Goal: Information Seeking & Learning: Learn about a topic

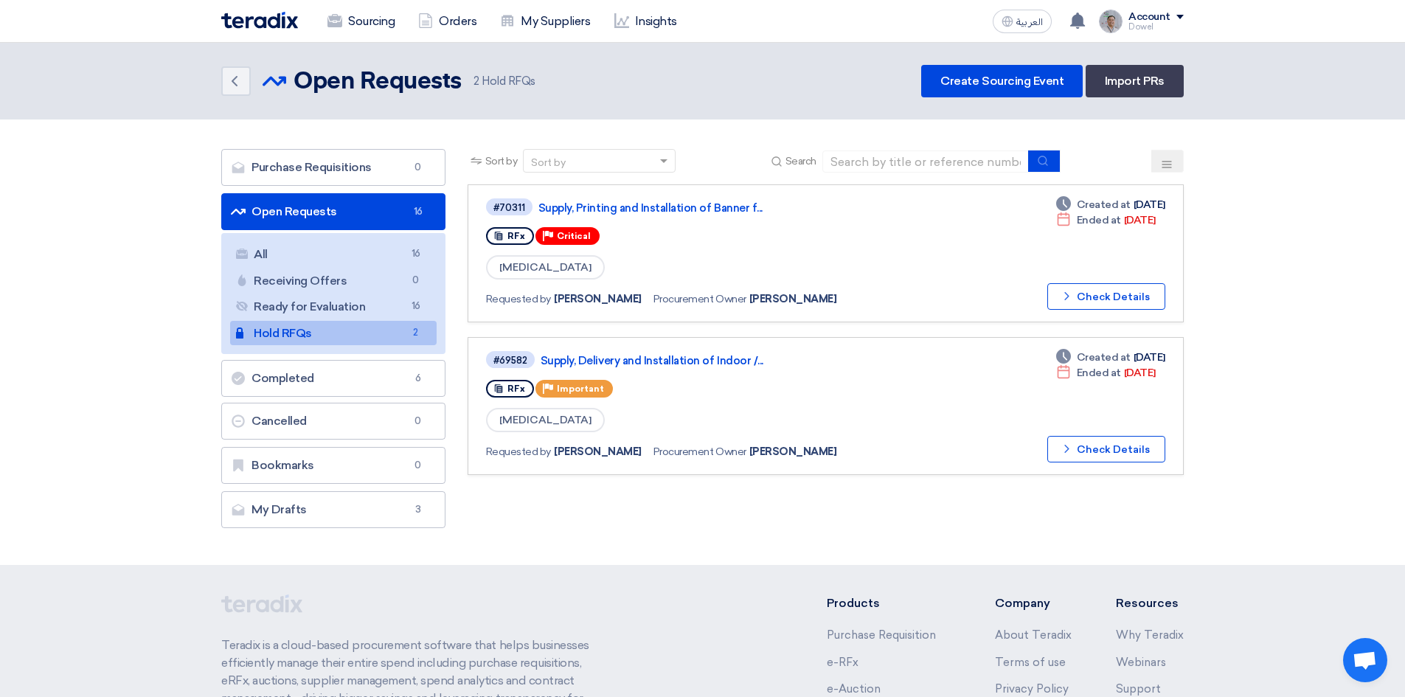
click at [355, 27] on link "Sourcing" at bounding box center [361, 21] width 91 height 32
click at [369, 18] on link "Sourcing" at bounding box center [361, 21] width 91 height 32
click at [323, 254] on link "All All 16" at bounding box center [333, 254] width 206 height 25
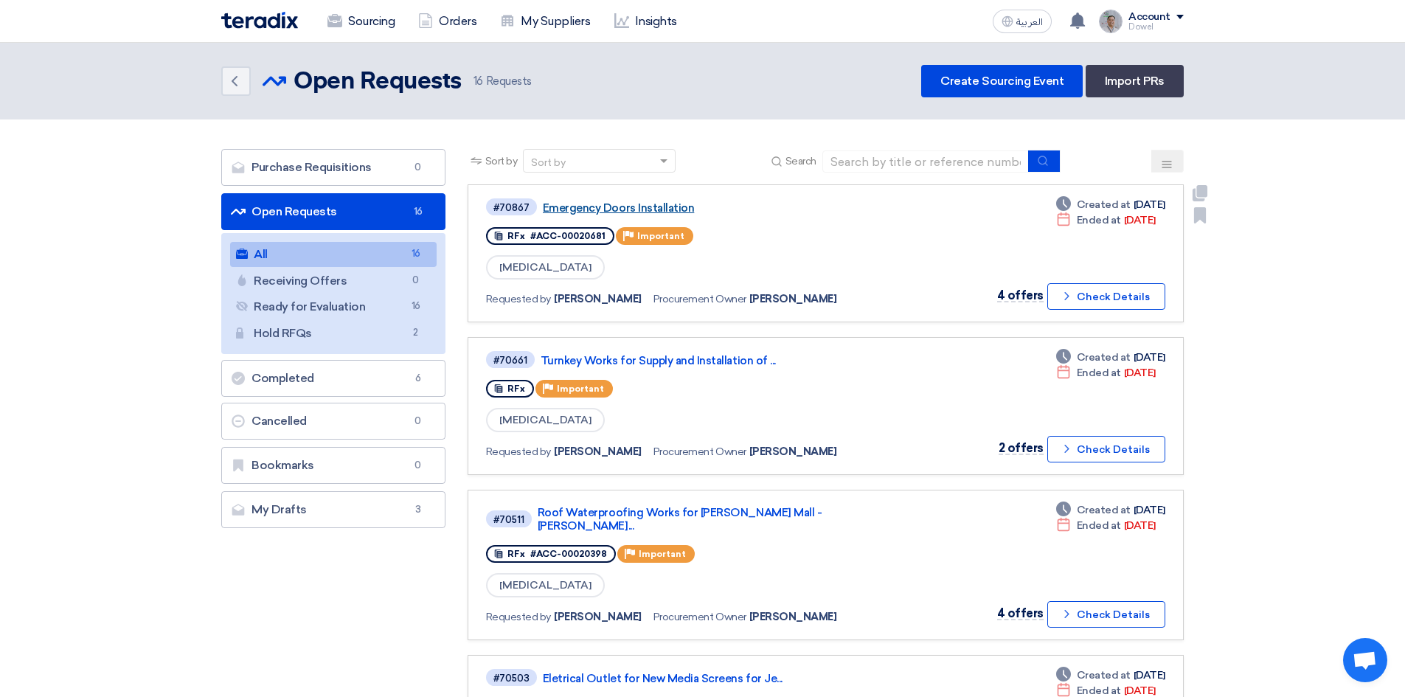
click at [627, 211] on link "Emergency Doors Installation" at bounding box center [727, 207] width 369 height 13
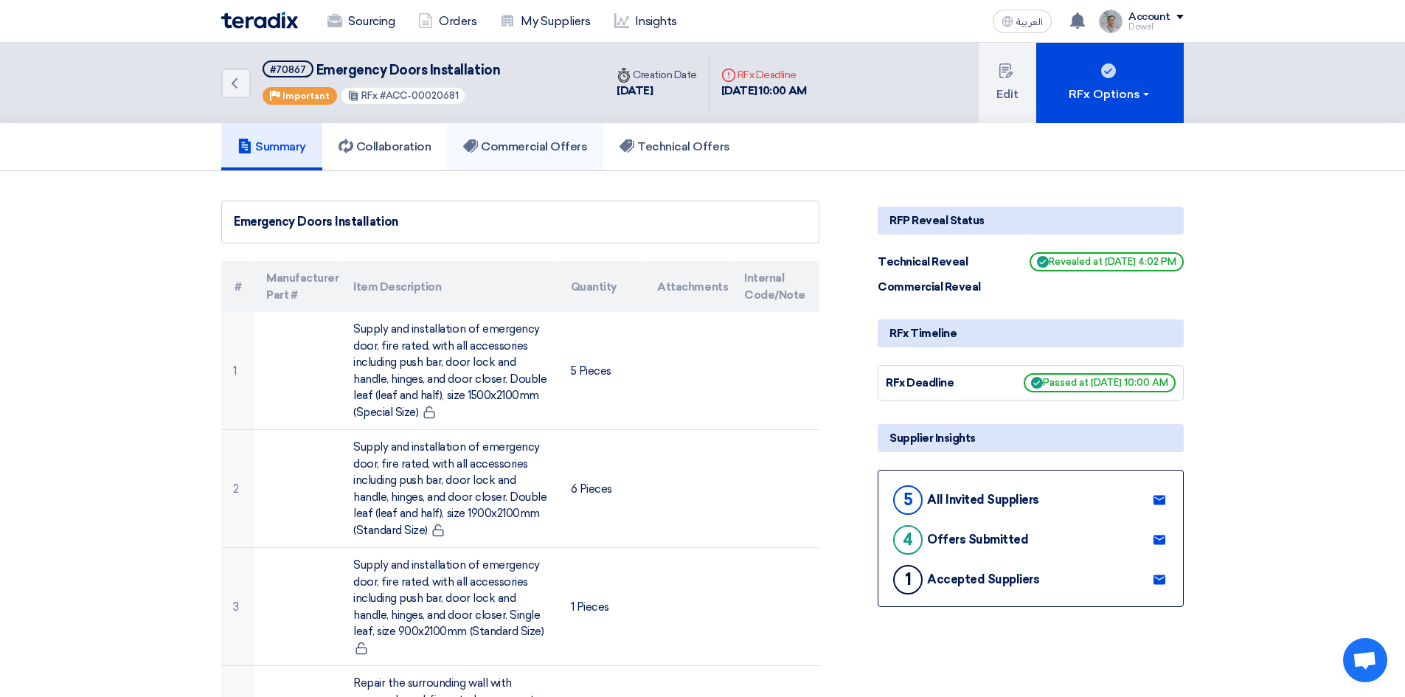
click at [526, 156] on link "Commercial Offers" at bounding box center [525, 146] width 156 height 47
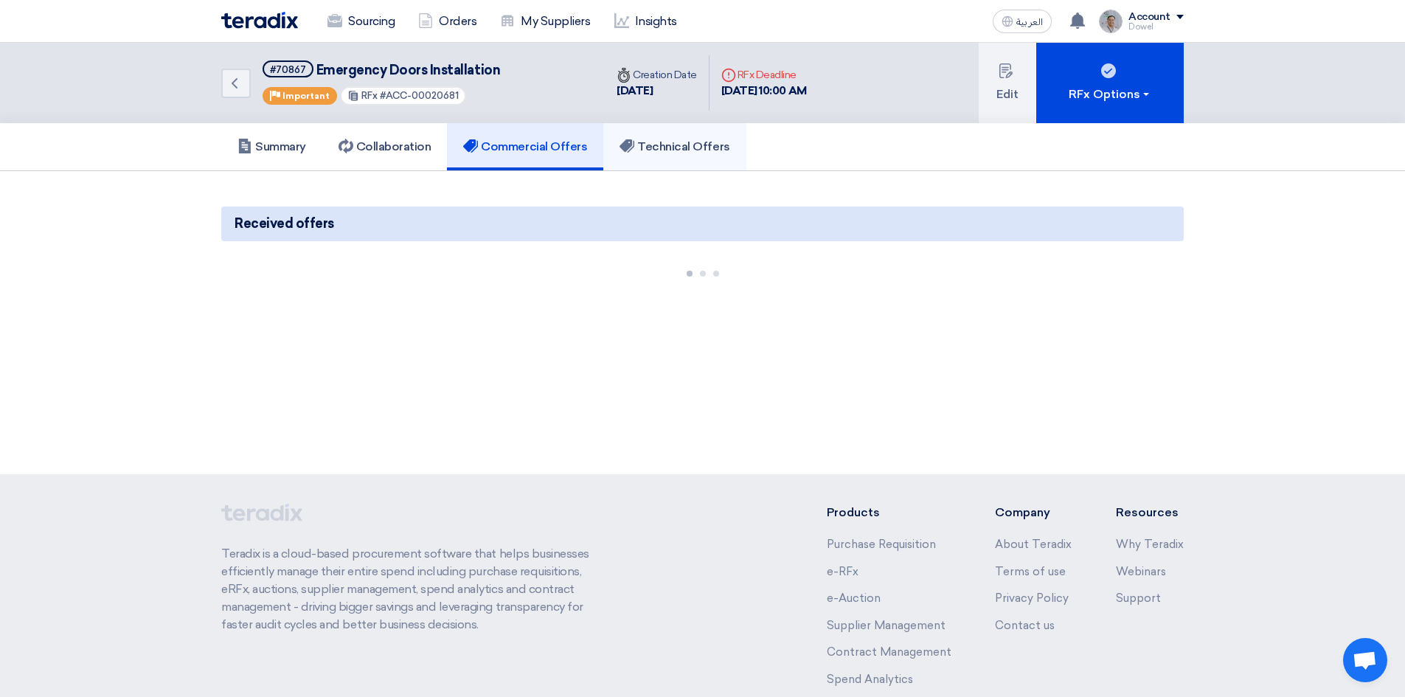
click at [679, 150] on h5 "Technical Offers" at bounding box center [674, 146] width 110 height 15
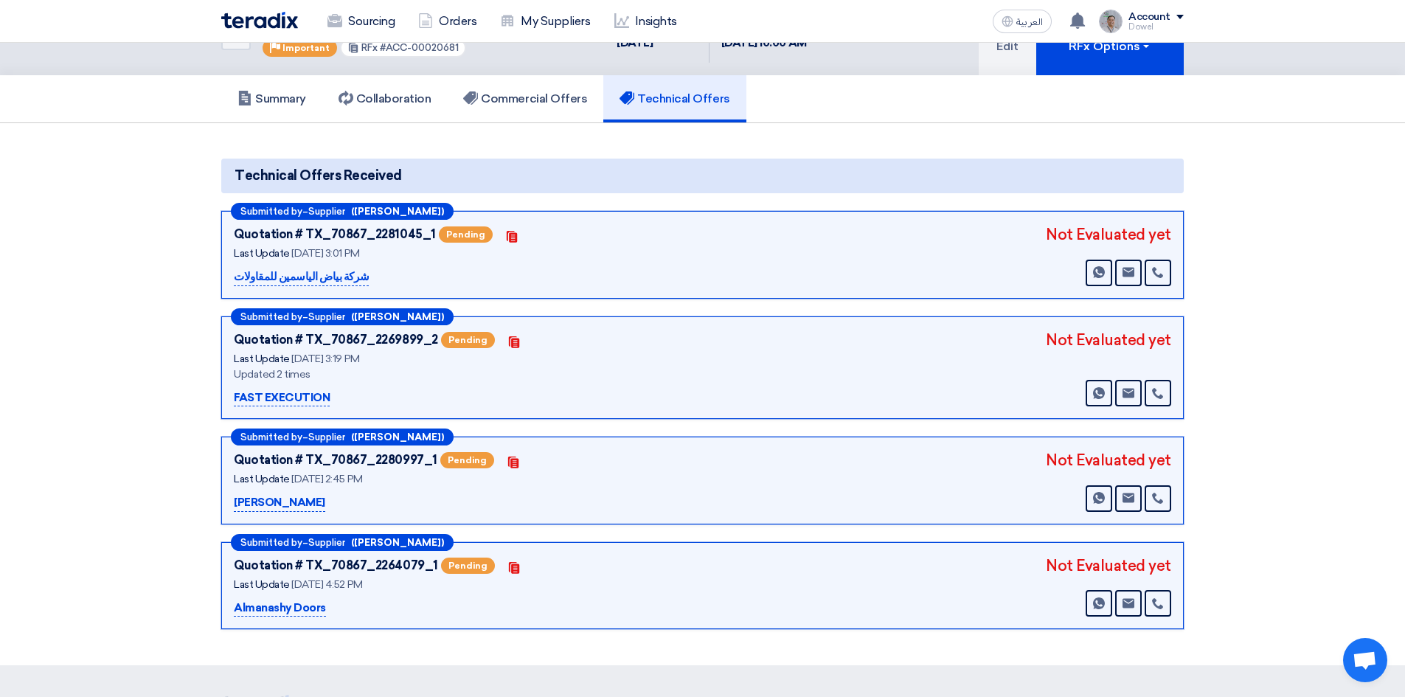
scroll to position [74, 0]
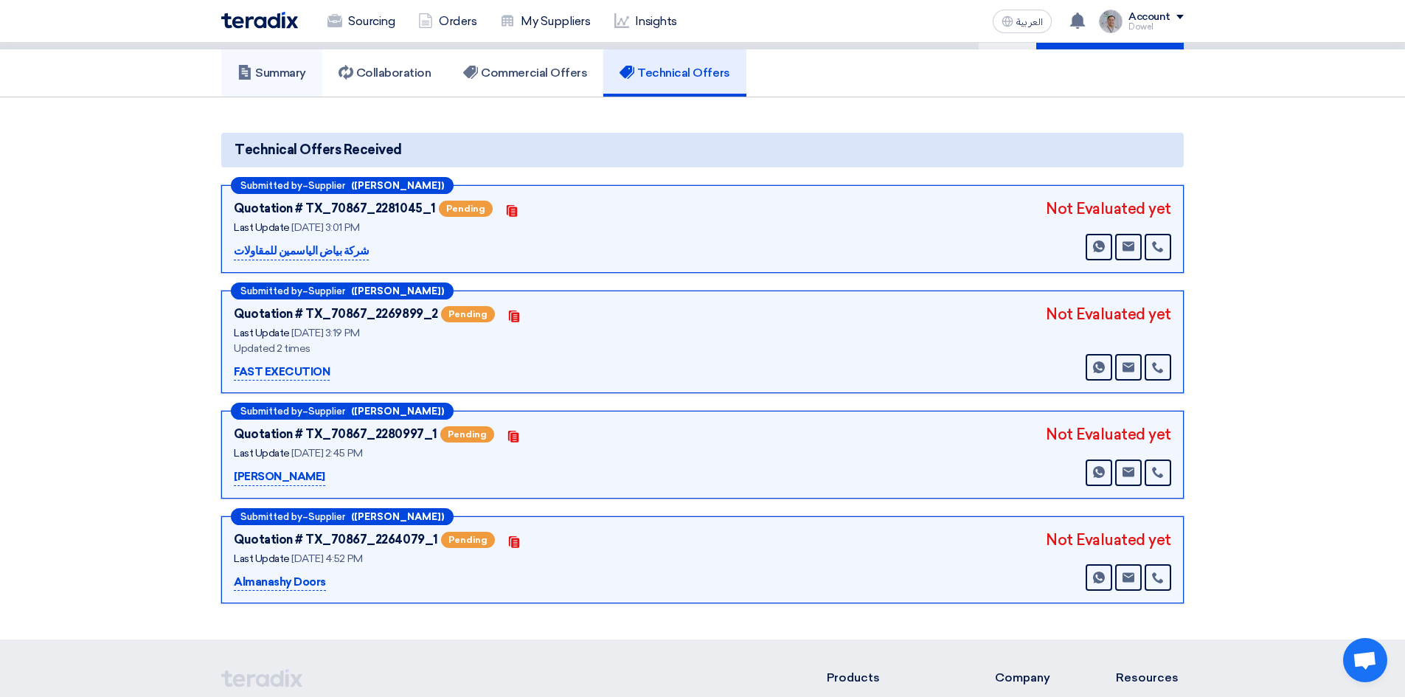
click at [265, 70] on h5 "Summary" at bounding box center [271, 73] width 69 height 15
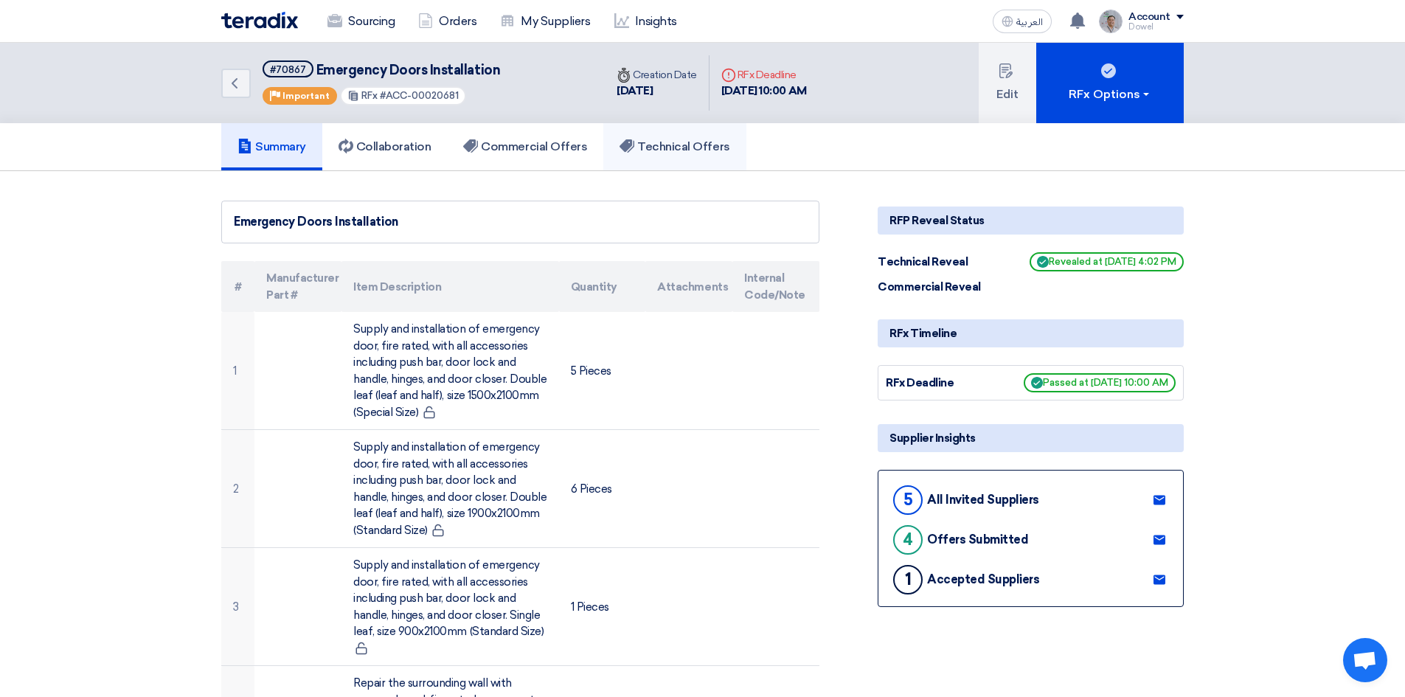
click at [722, 152] on h5 "Technical Offers" at bounding box center [674, 146] width 110 height 15
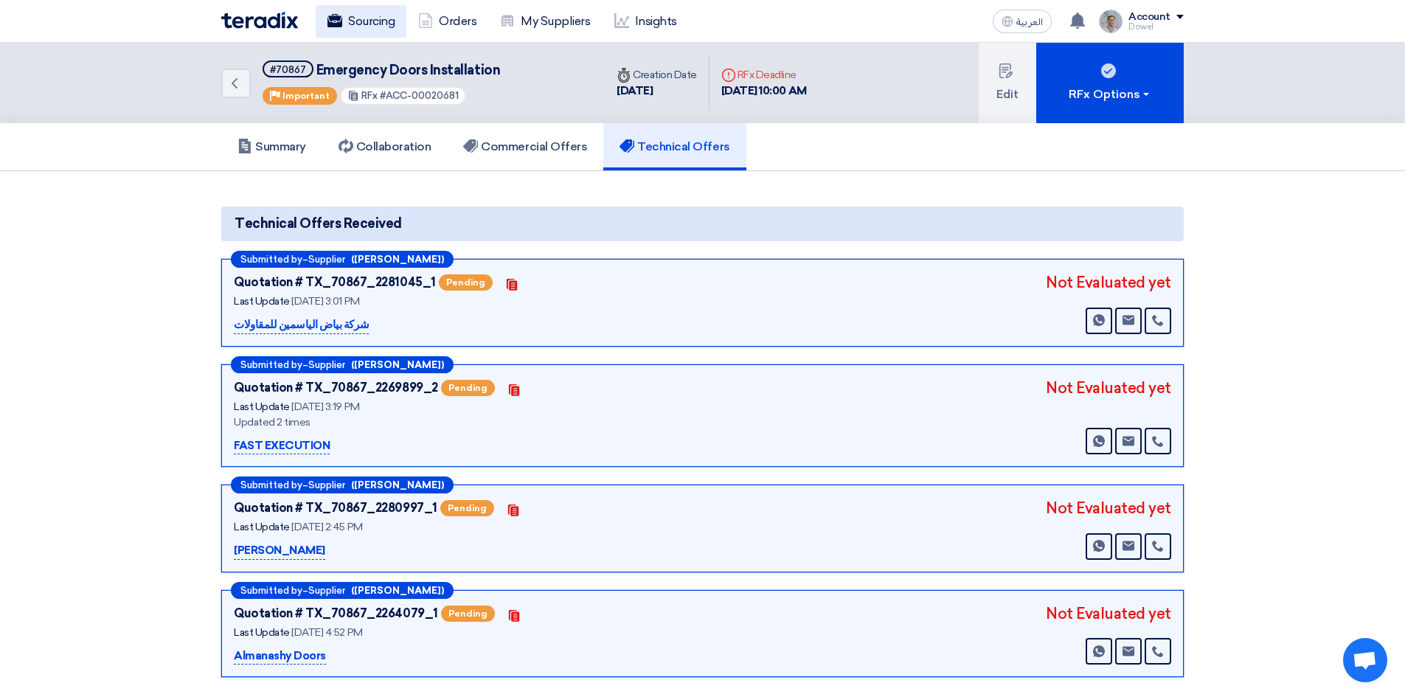
click at [354, 11] on link "Sourcing" at bounding box center [361, 21] width 91 height 32
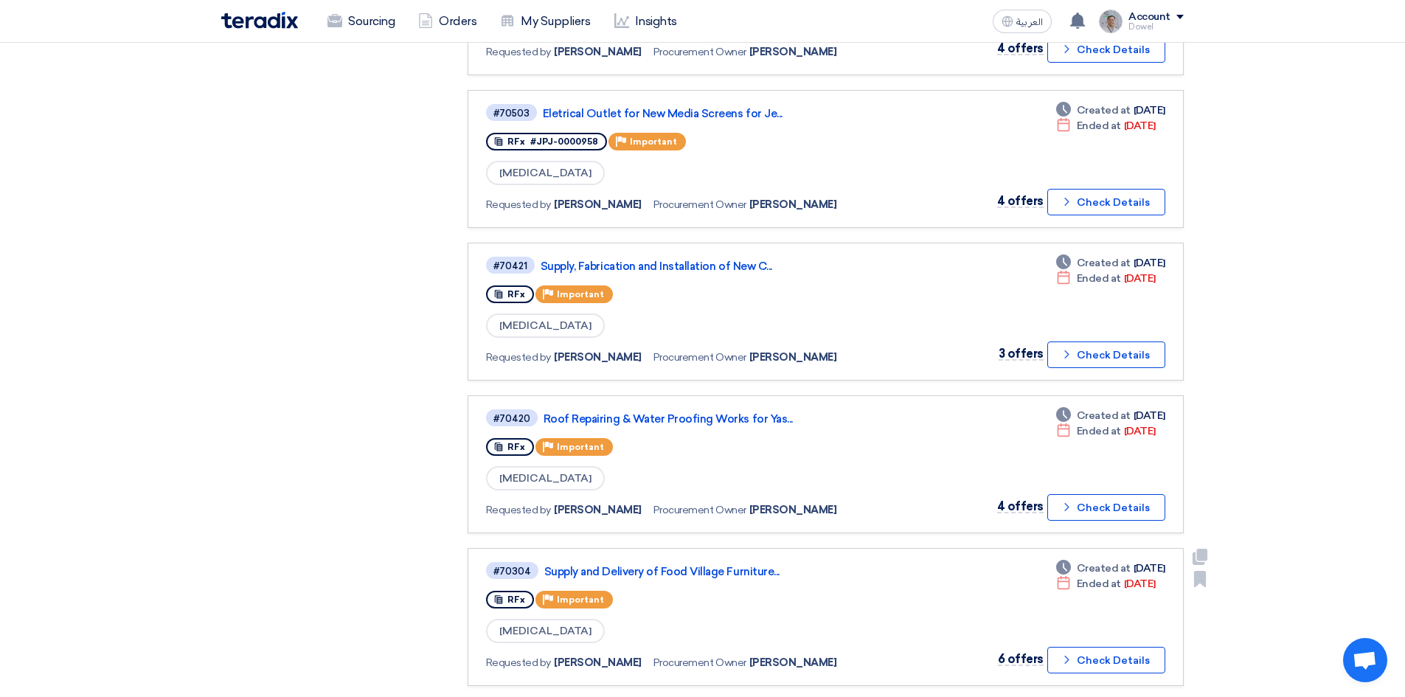
scroll to position [590, 0]
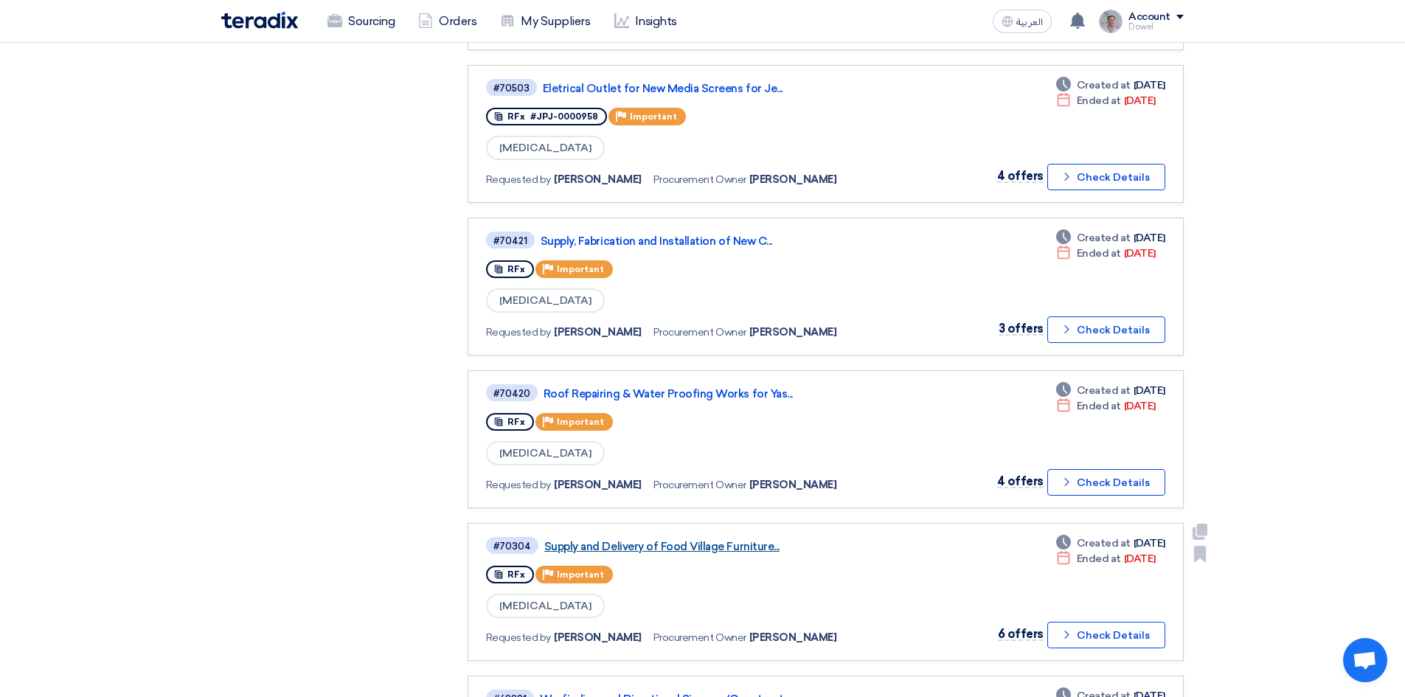
click at [675, 540] on link "Supply and Delivery of Food Village Furniture..." at bounding box center [728, 546] width 369 height 13
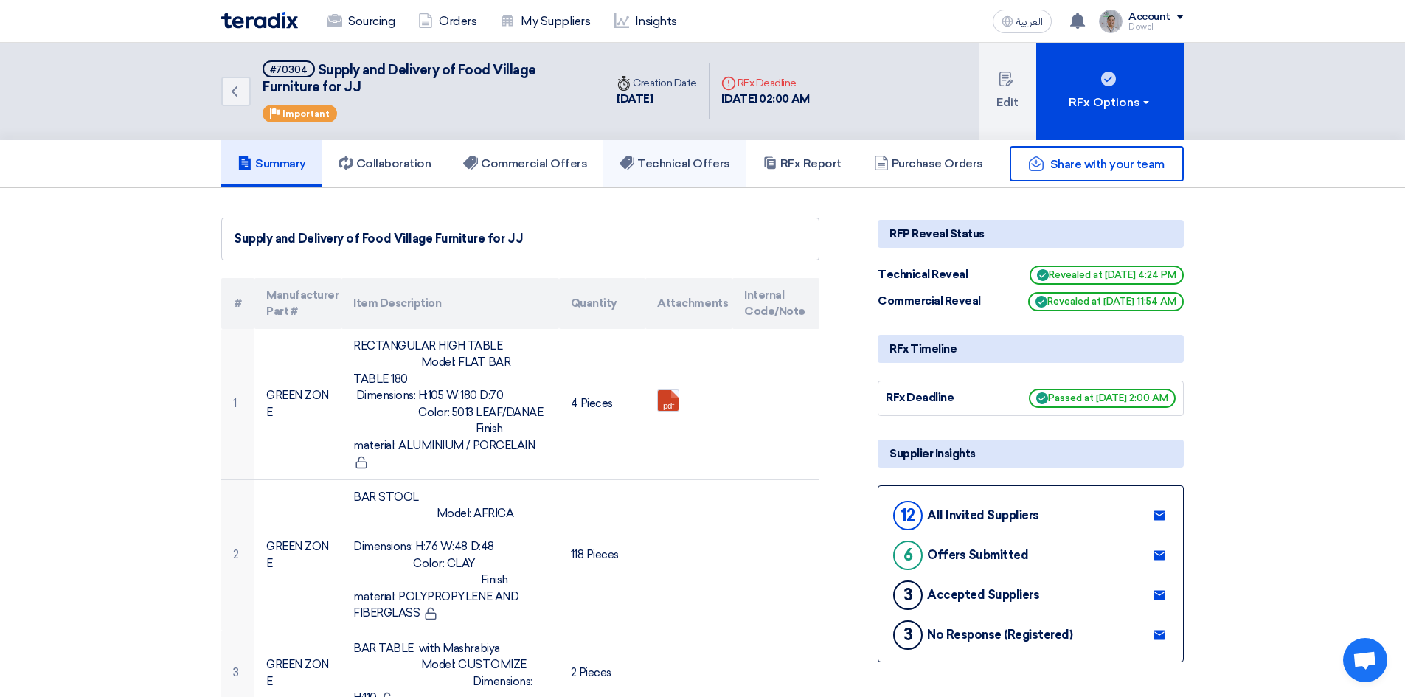
click at [699, 165] on h5 "Technical Offers" at bounding box center [674, 163] width 110 height 15
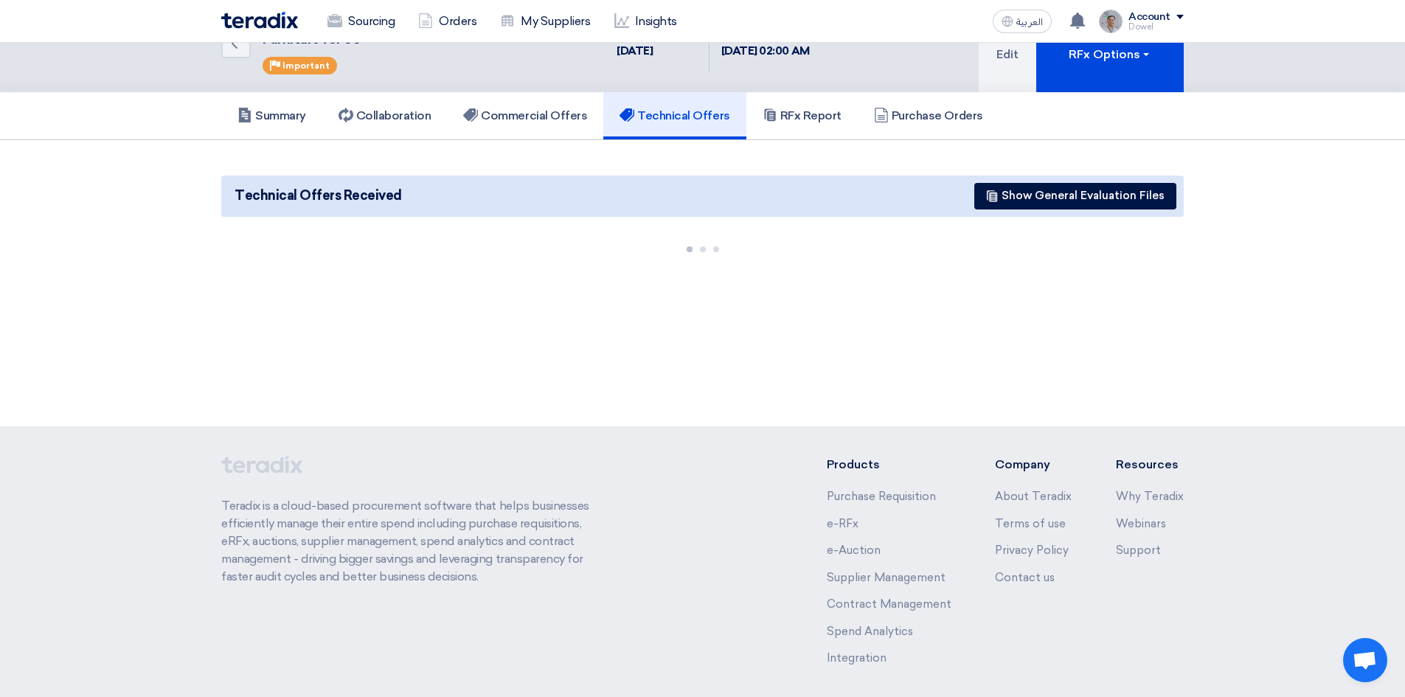
scroll to position [74, 0]
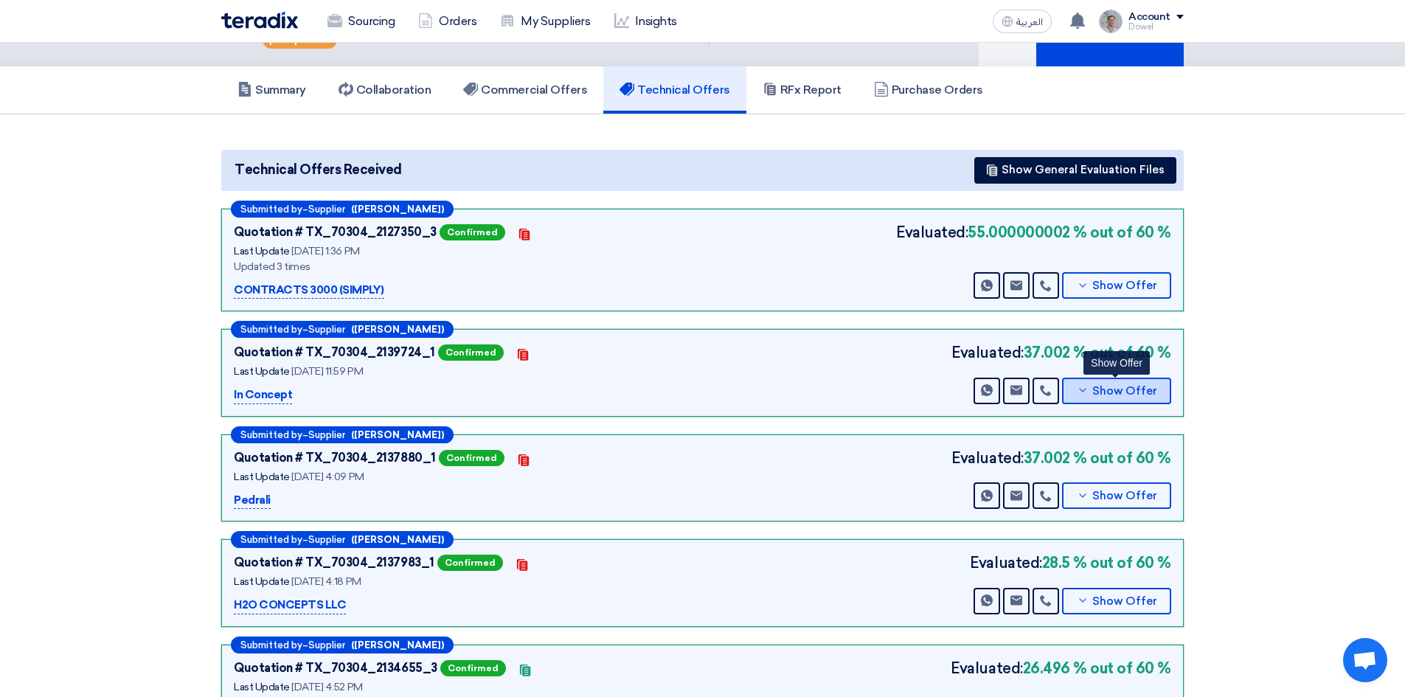
click at [1097, 393] on span "Show Offer" at bounding box center [1124, 391] width 65 height 11
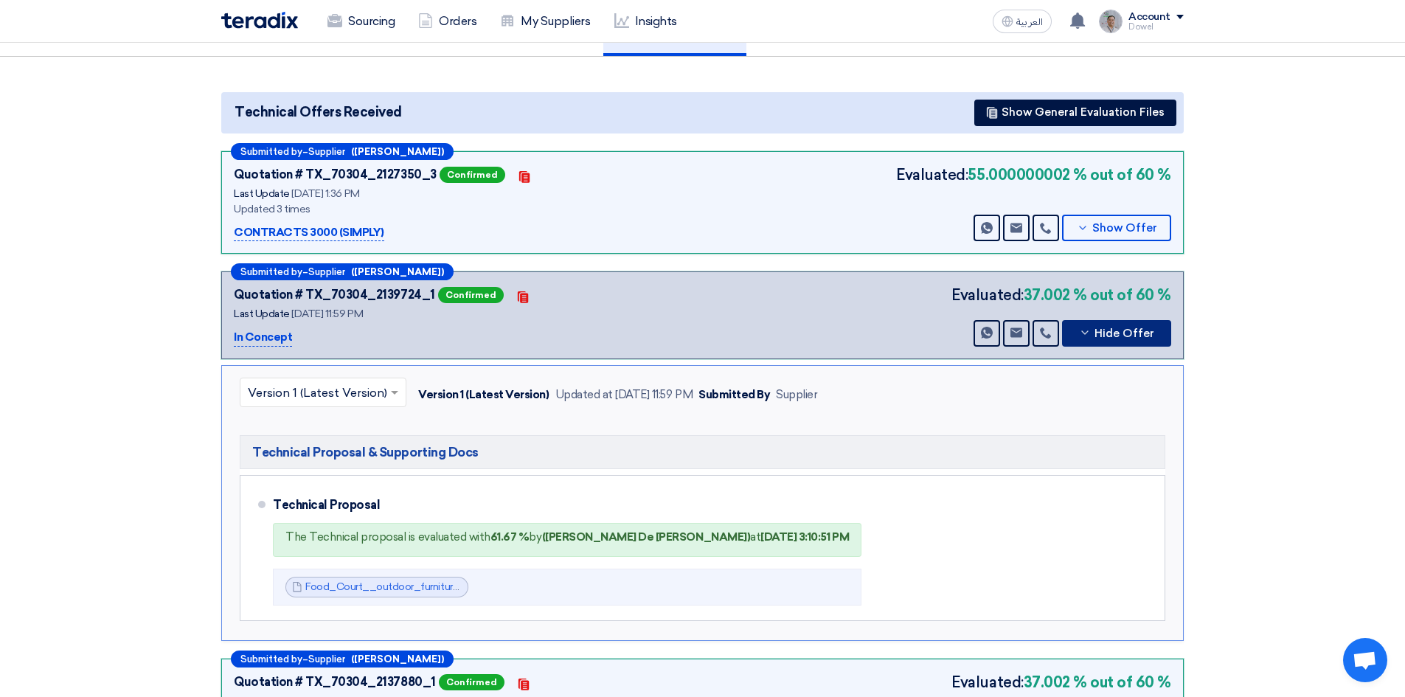
scroll to position [147, 0]
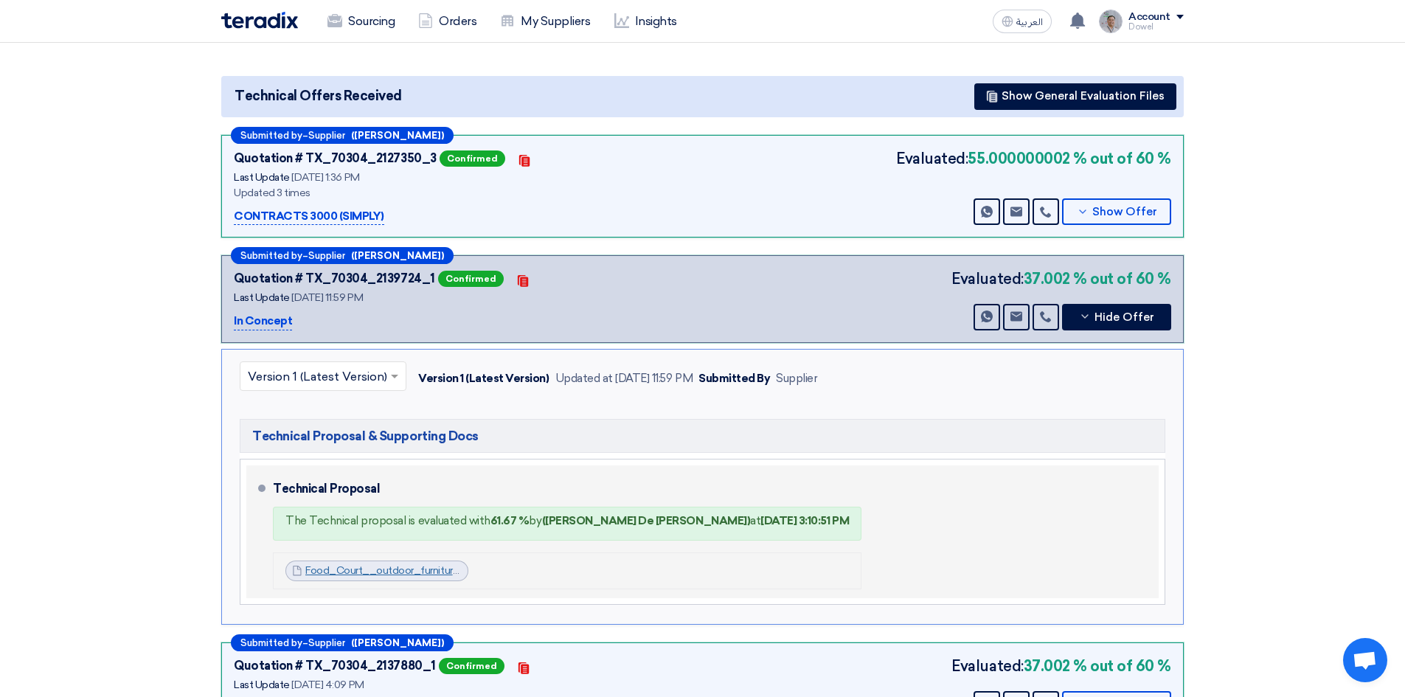
click at [405, 575] on link "Food_Court__outdoor_furniture__InConcept_Catalougecompressed_1750791425976.pdf" at bounding box center [520, 570] width 430 height 13
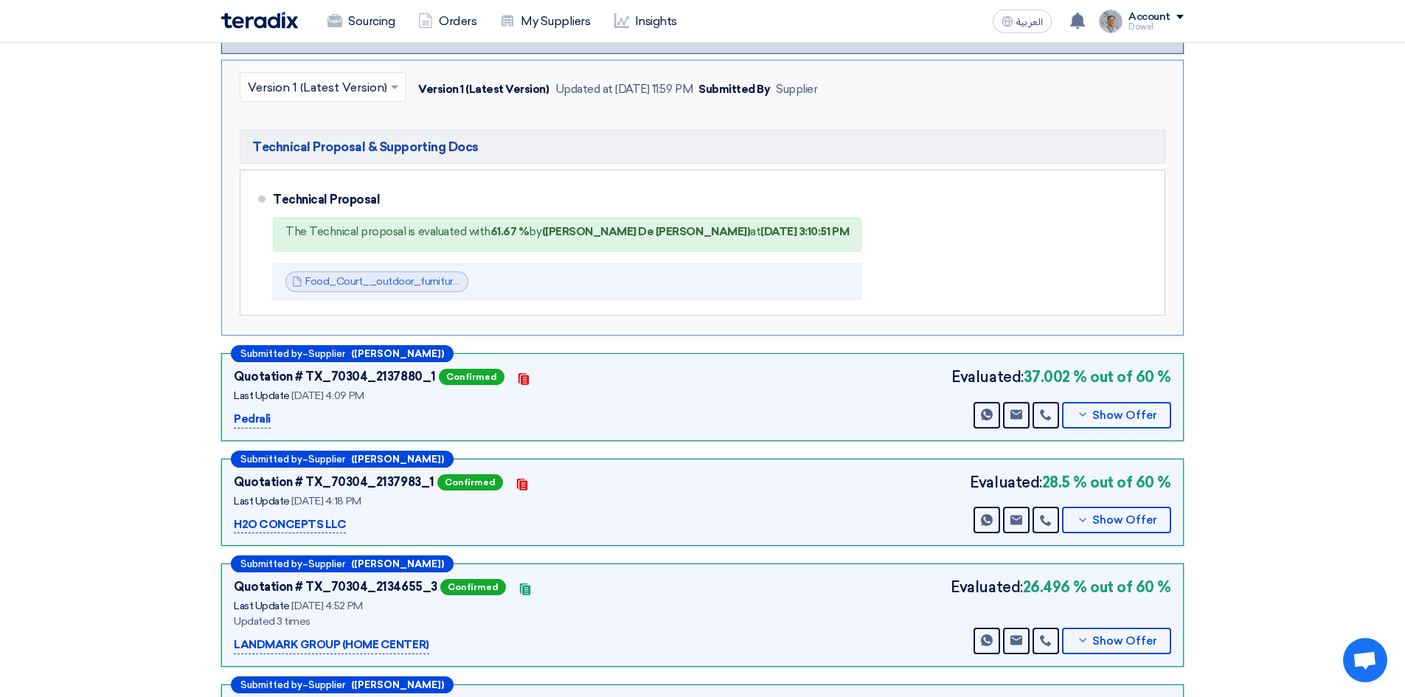
scroll to position [442, 0]
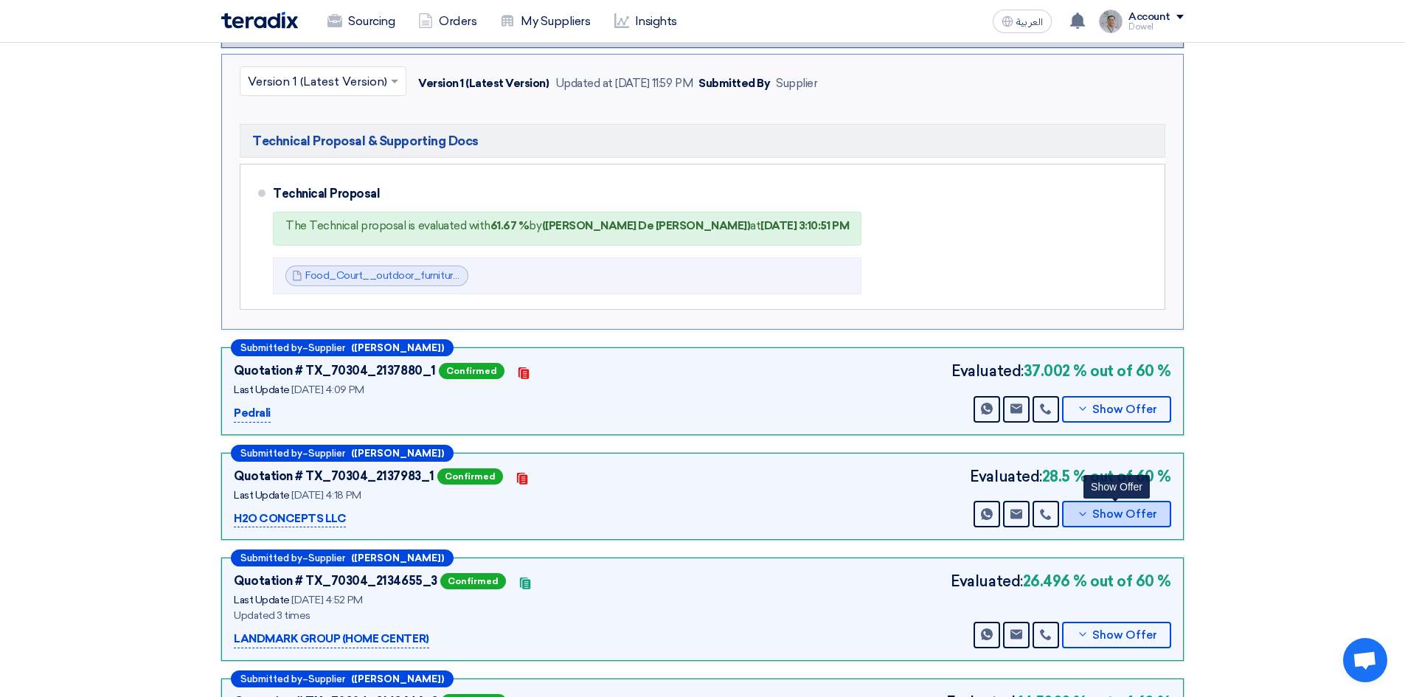
click at [1111, 516] on span "Show Offer" at bounding box center [1124, 514] width 65 height 11
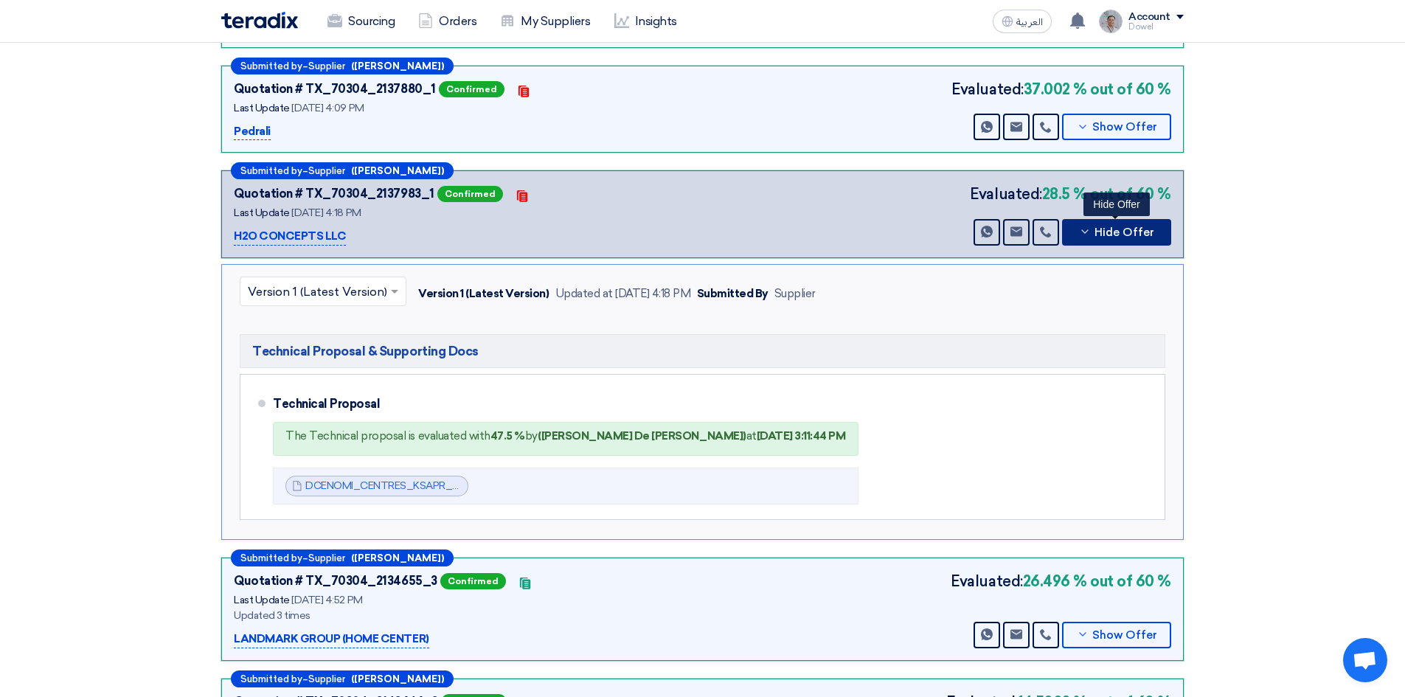
drag, startPoint x: 1128, startPoint y: 234, endPoint x: 1136, endPoint y: 268, distance: 35.4
click at [1130, 234] on span "Hide Offer" at bounding box center [1124, 232] width 60 height 11
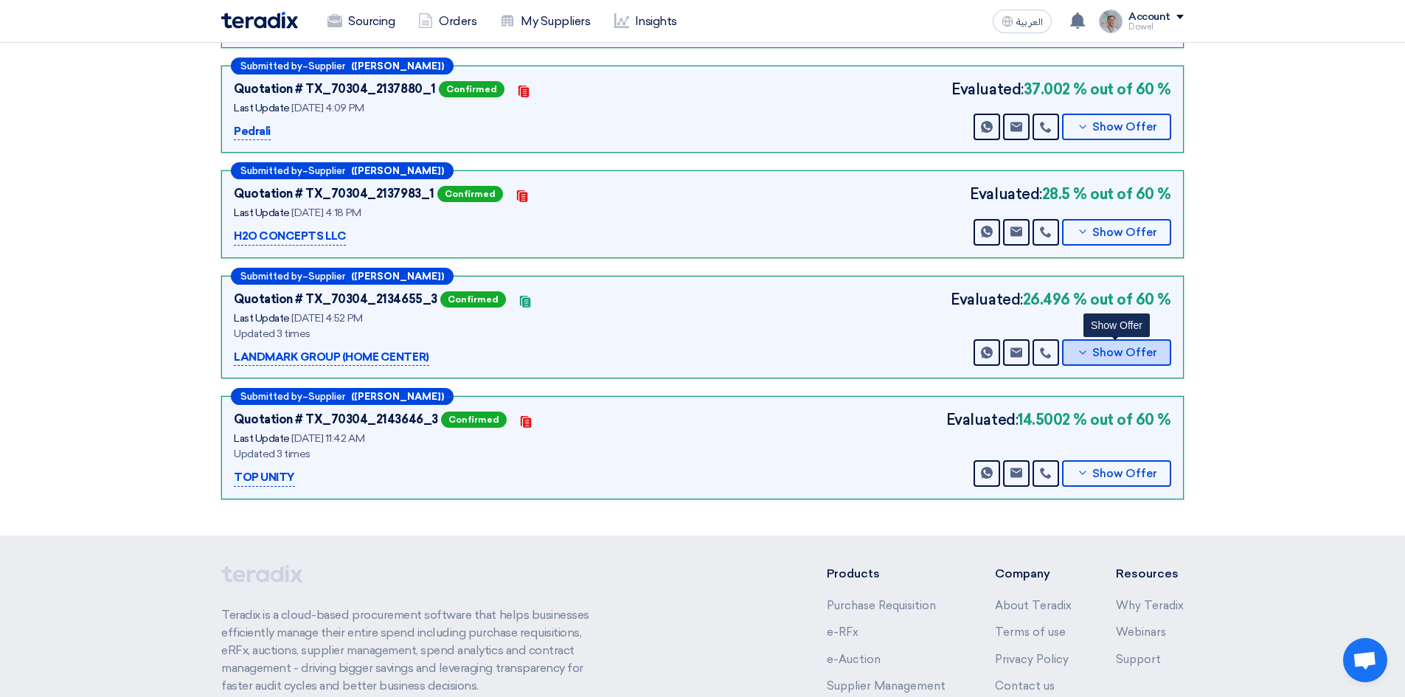
click at [1100, 349] on span "Show Offer" at bounding box center [1124, 352] width 65 height 11
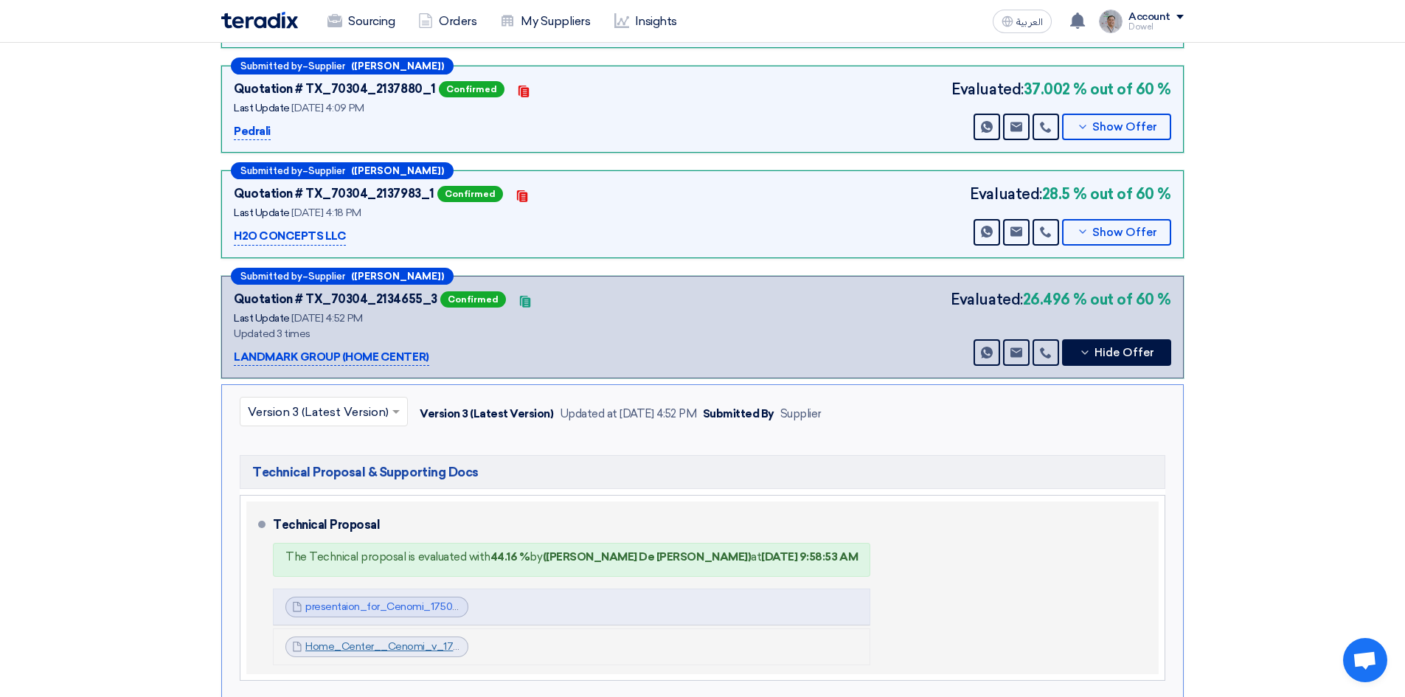
click at [349, 650] on link "Home_Center__Cenomi_v_1753105894888.pdf" at bounding box center [420, 646] width 230 height 13
